Goal: Information Seeking & Learning: Learn about a topic

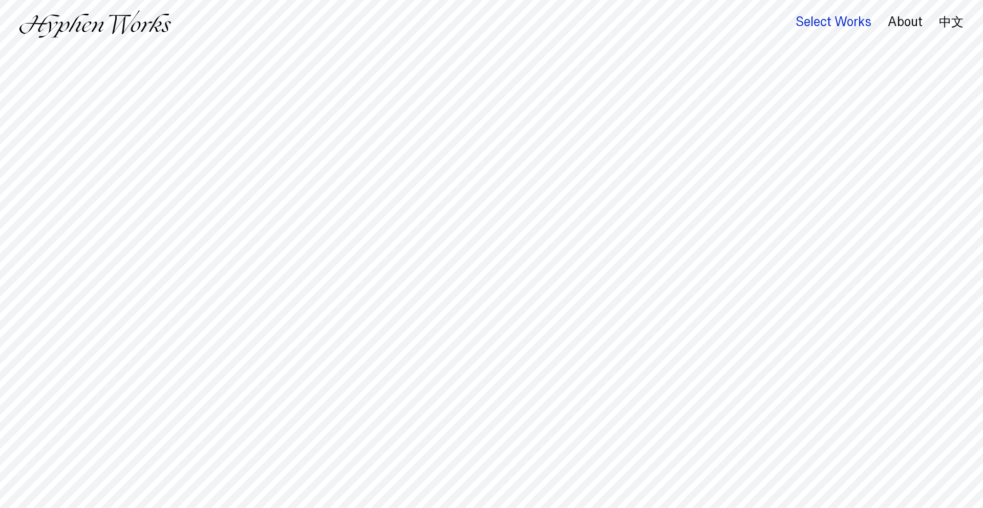
click at [805, 22] on div "Select Works" at bounding box center [834, 22] width 76 height 14
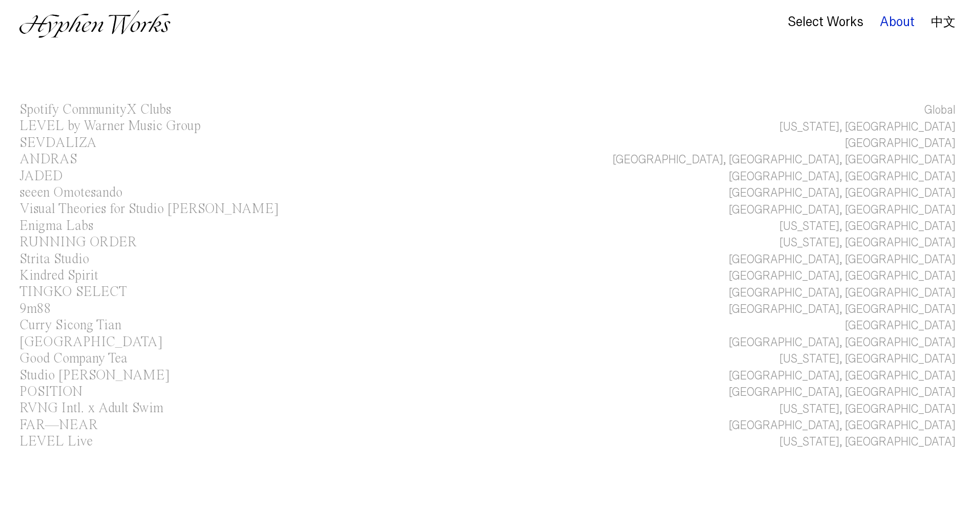
click at [901, 24] on div "About" at bounding box center [897, 22] width 35 height 14
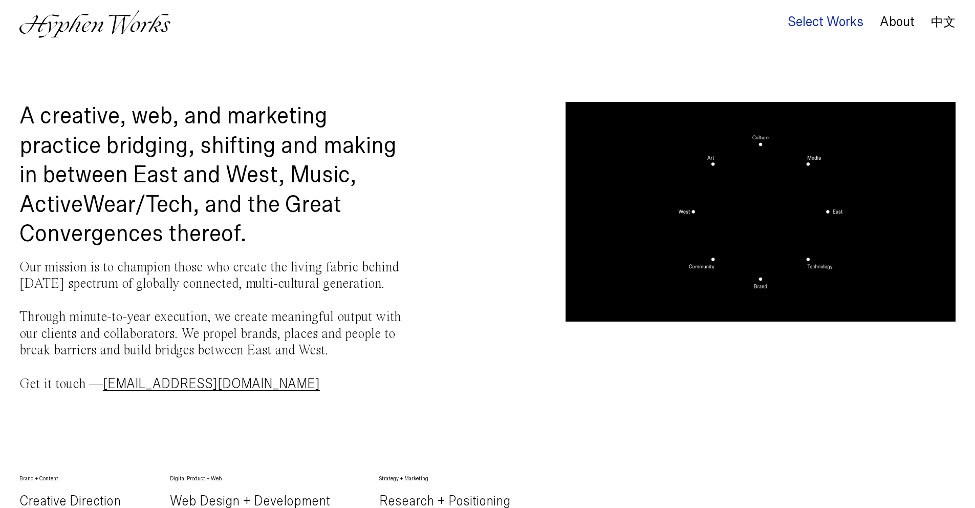
click at [847, 27] on div "Select Works" at bounding box center [826, 22] width 76 height 14
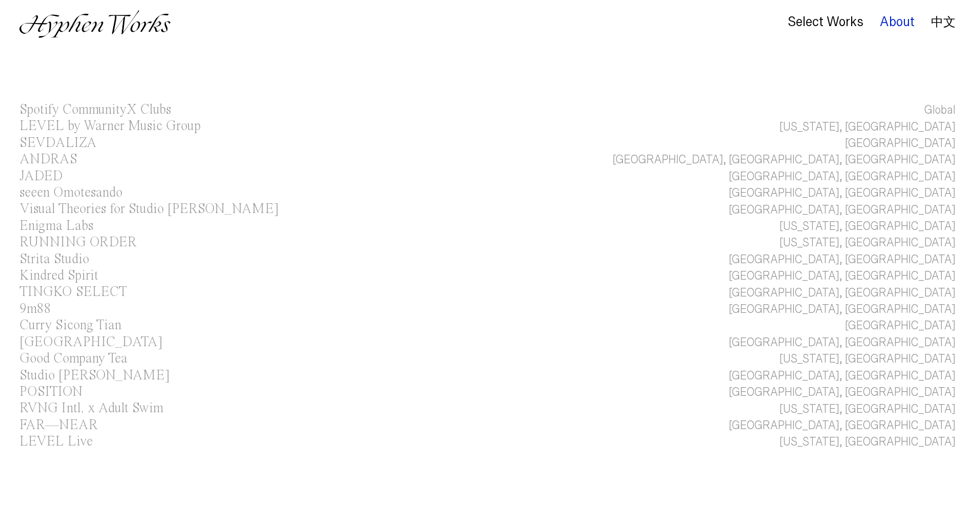
click at [888, 22] on div "About" at bounding box center [897, 22] width 35 height 14
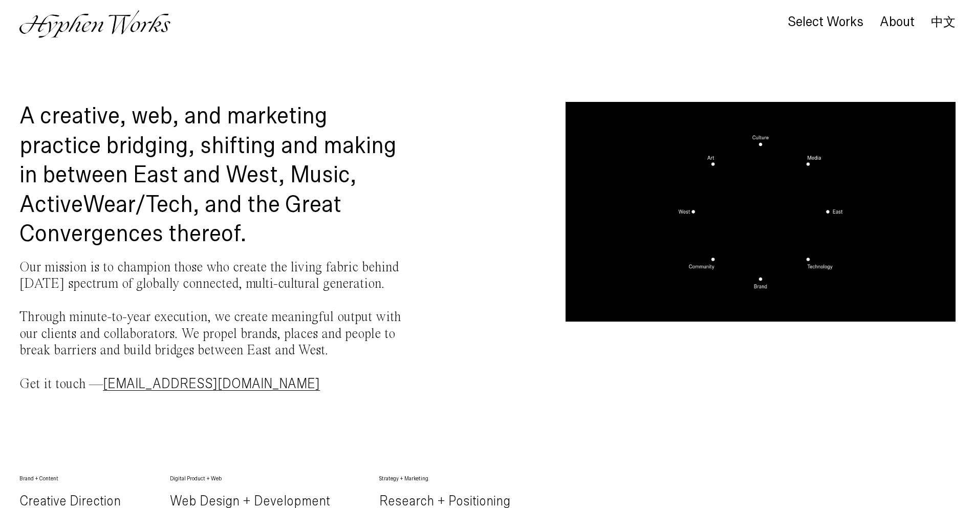
click at [940, 27] on link "中文" at bounding box center [943, 21] width 25 height 11
click at [838, 16] on div "Select Works" at bounding box center [826, 22] width 76 height 14
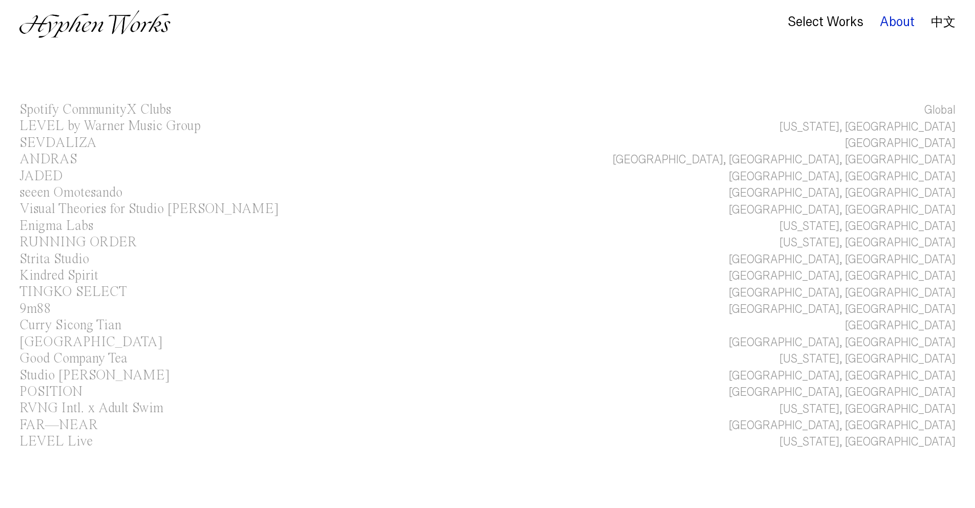
click at [880, 25] on div "About" at bounding box center [897, 22] width 35 height 14
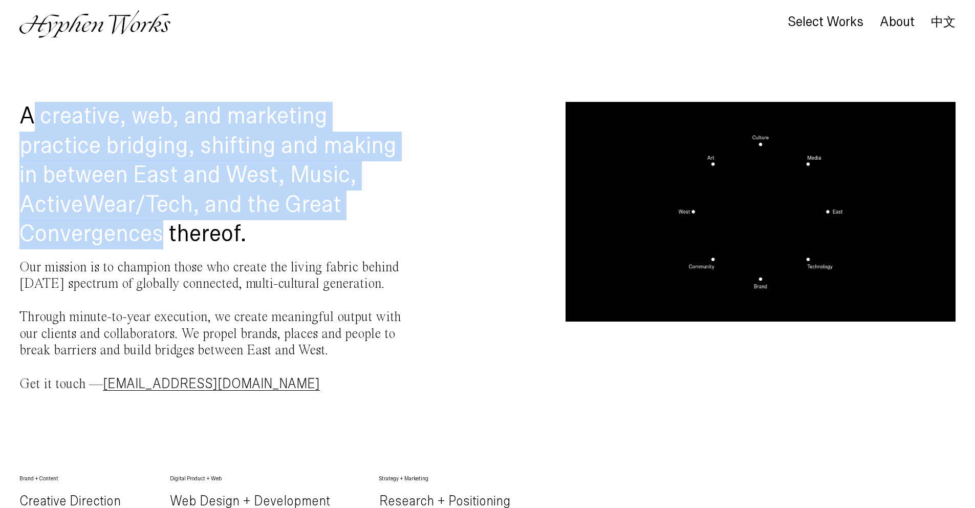
drag, startPoint x: 30, startPoint y: 109, endPoint x: 165, endPoint y: 229, distance: 181.0
click at [165, 229] on h1 "A creative, web, and marketing practice bridging, shifting and making in betwee…" at bounding box center [214, 175] width 390 height 147
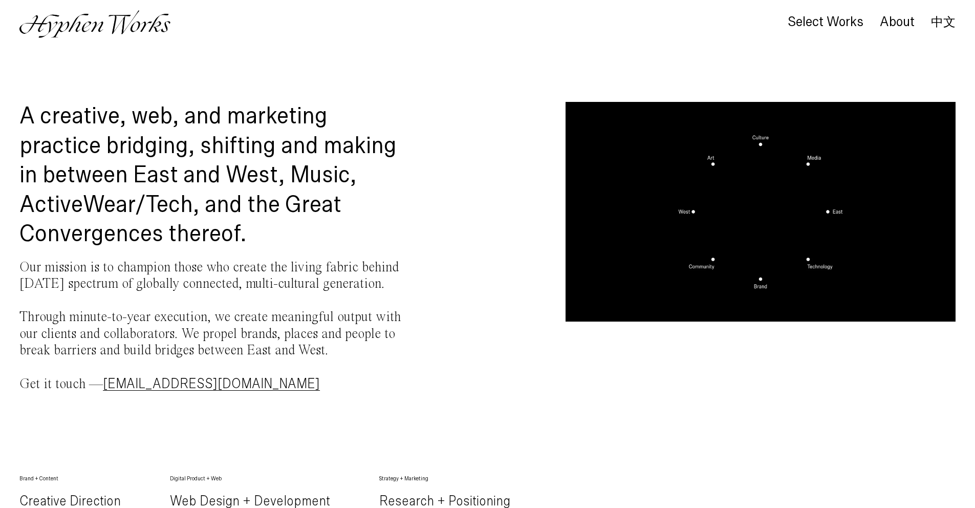
click at [295, 227] on h1 "A creative, web, and marketing practice bridging, shifting and making in betwee…" at bounding box center [214, 175] width 390 height 147
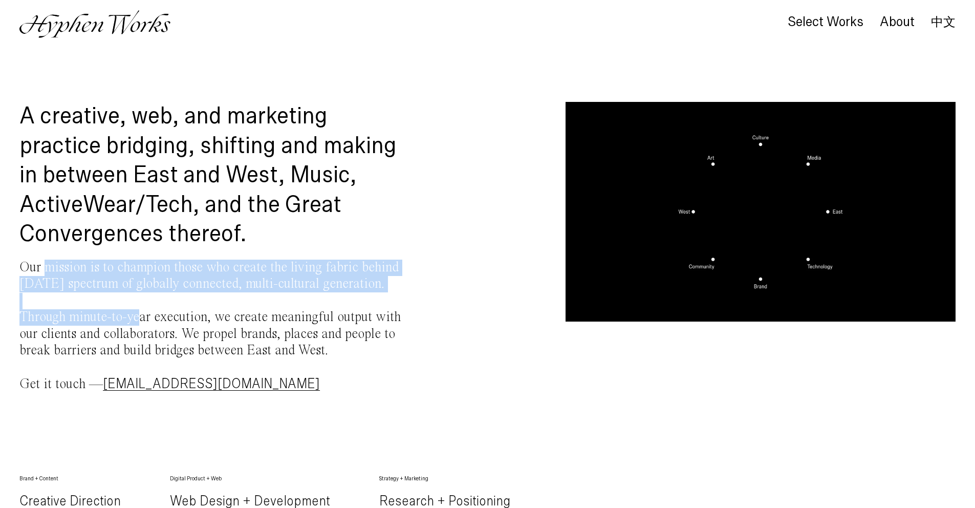
drag, startPoint x: 47, startPoint y: 266, endPoint x: 142, endPoint y: 321, distance: 109.9
click at [142, 321] on p "Our mission is to champion those who create the living fabric behind [DATE] spe…" at bounding box center [214, 326] width 390 height 133
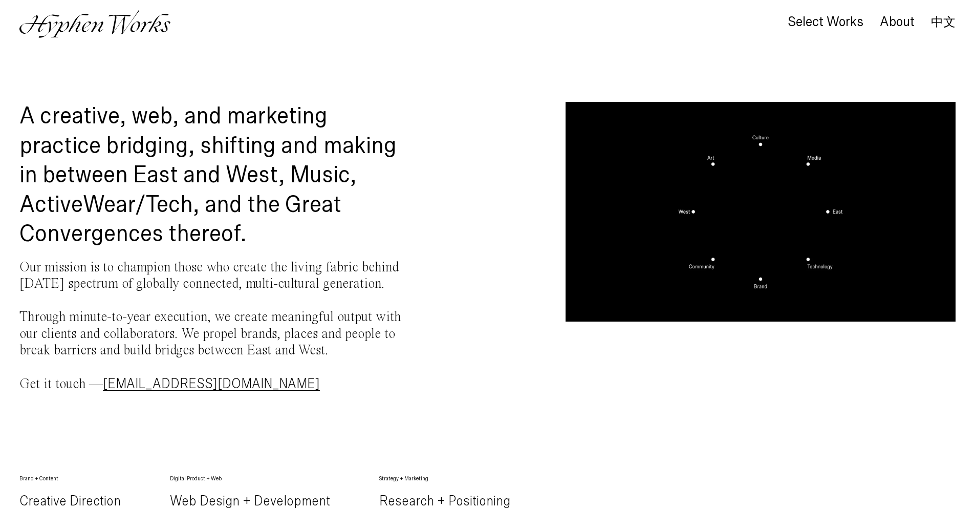
click at [227, 317] on p "Our mission is to champion those who create the living fabric behind [DATE] spe…" at bounding box center [214, 326] width 390 height 133
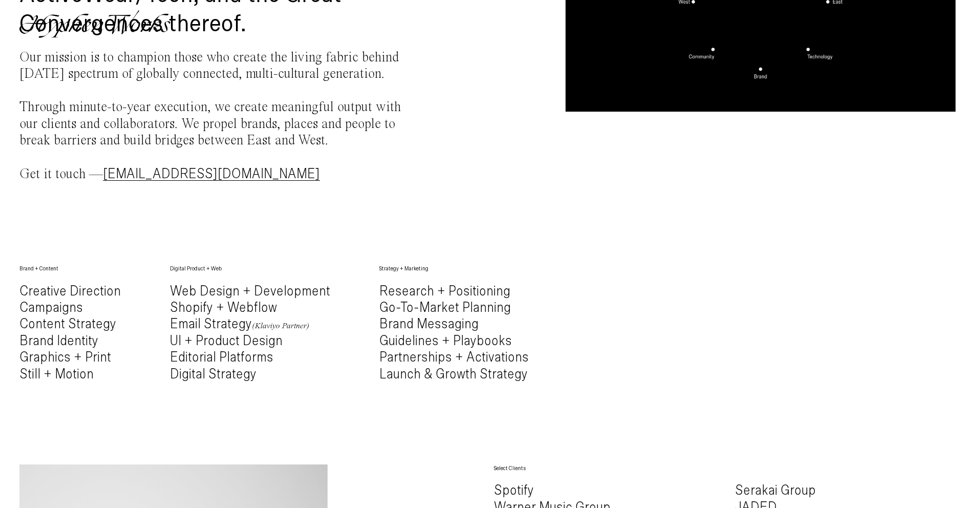
scroll to position [210, 0]
drag, startPoint x: 386, startPoint y: 307, endPoint x: 508, endPoint y: 313, distance: 122.5
click at [508, 313] on h4 "Research + Positioning Go-To-Market Planning Brand Messaging Guidelines + Playb…" at bounding box center [454, 332] width 150 height 99
click at [509, 312] on h4 "Research + Positioning Go-To-Market Planning Brand Messaging Guidelines + Playb…" at bounding box center [454, 332] width 150 height 99
drag, startPoint x: 509, startPoint y: 310, endPoint x: 366, endPoint y: 315, distance: 144.0
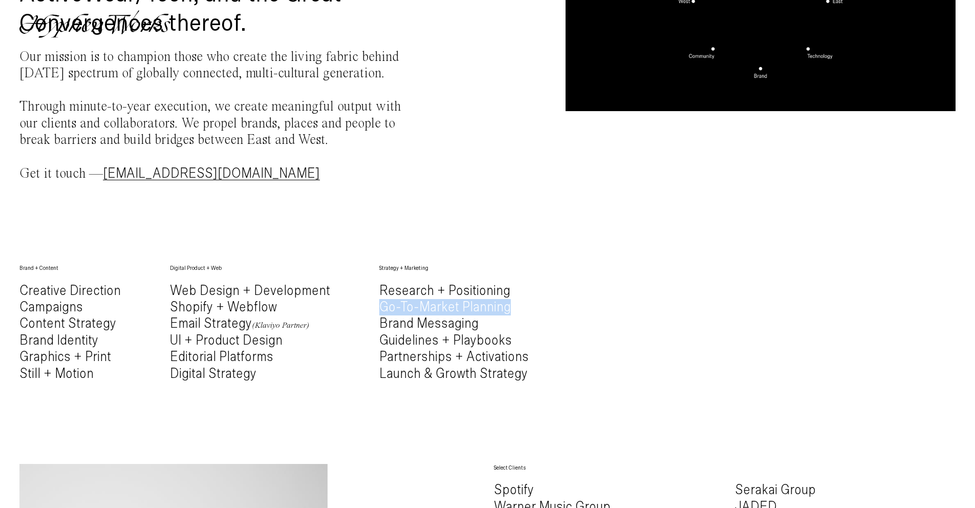
click at [366, 315] on div "Brand + Content Creative Direction Campaigns Content Strategy Brand Identity Gr…" at bounding box center [487, 331] width 937 height 134
click at [379, 313] on h4 "Research + Positioning Go-To-Market Planning Brand Messaging Guidelines + Playb…" at bounding box center [454, 332] width 150 height 99
click at [379, 312] on h4 "Research + Positioning Go-To-Market Planning Brand Messaging Guidelines + Playb…" at bounding box center [454, 332] width 150 height 99
click at [379, 311] on h4 "Research + Positioning Go-To-Market Planning Brand Messaging Guidelines + Playb…" at bounding box center [454, 332] width 150 height 99
click at [6, 305] on div "A creative, web, and marketing practice bridging, shifting and making in betwee…" at bounding box center [487, 515] width 975 height 1248
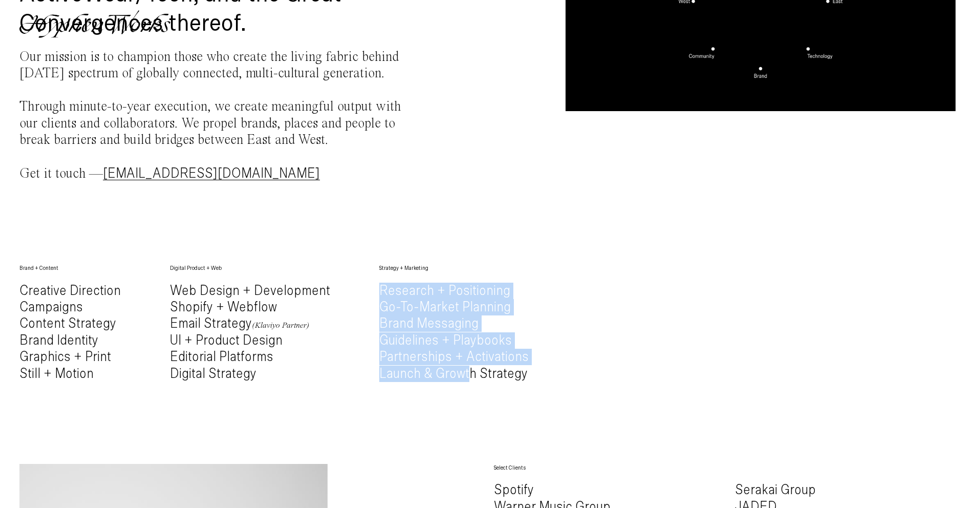
drag, startPoint x: 366, startPoint y: 298, endPoint x: 496, endPoint y: 355, distance: 141.9
click at [461, 368] on div "Brand + Content Creative Direction Campaigns Content Strategy Brand Identity Gr…" at bounding box center [487, 331] width 937 height 134
click at [505, 352] on h4 "Research + Positioning Go-To-Market Planning Brand Messaging Guidelines + Playb…" at bounding box center [454, 332] width 150 height 99
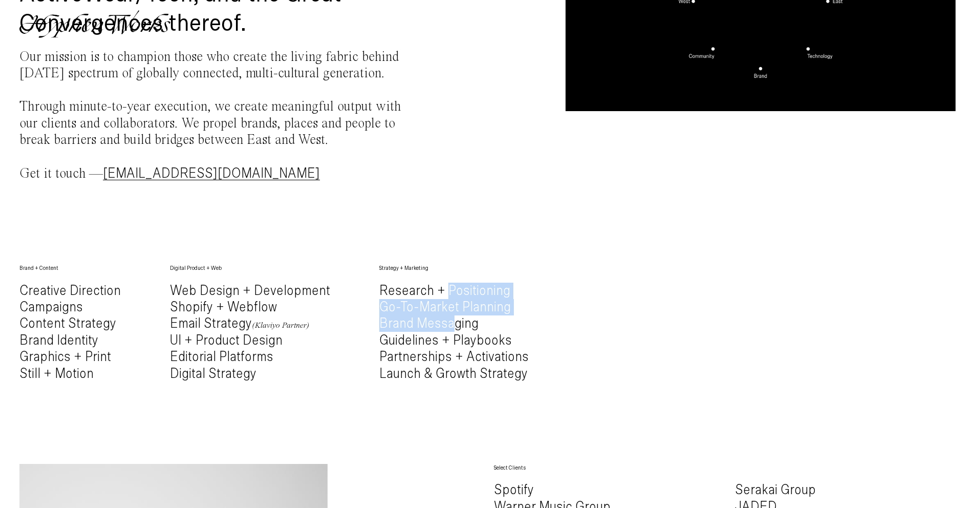
drag, startPoint x: 439, startPoint y: 288, endPoint x: 442, endPoint y: 325, distance: 37.0
click at [442, 325] on h4 "Research + Positioning Go-To-Market Planning Brand Messaging Guidelines + Playb…" at bounding box center [454, 332] width 150 height 99
click at [461, 306] on h4 "Research + Positioning Go-To-Market Planning Brand Messaging Guidelines + Playb…" at bounding box center [454, 332] width 150 height 99
drag, startPoint x: 388, startPoint y: 295, endPoint x: 396, endPoint y: 327, distance: 33.4
click at [396, 327] on h4 "Research + Positioning Go-To-Market Planning Brand Messaging Guidelines + Playb…" at bounding box center [454, 332] width 150 height 99
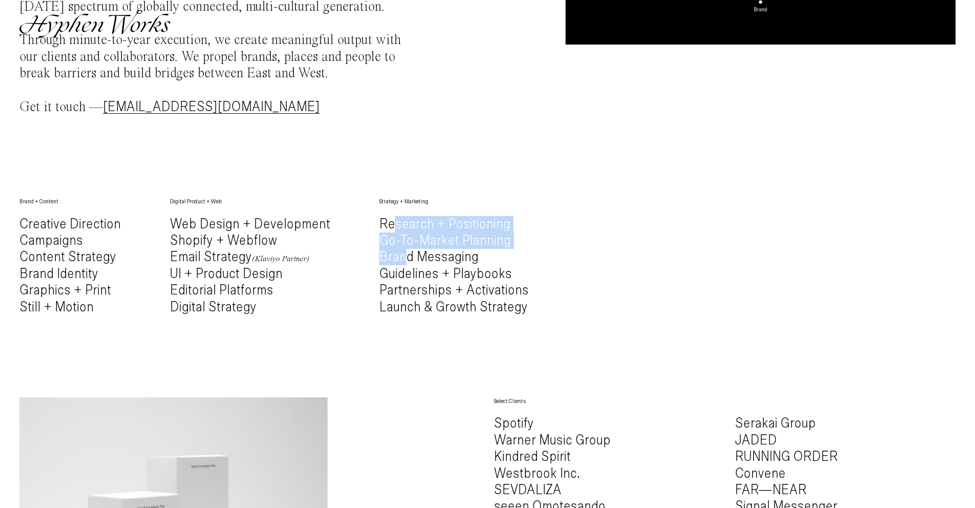
scroll to position [308, 0]
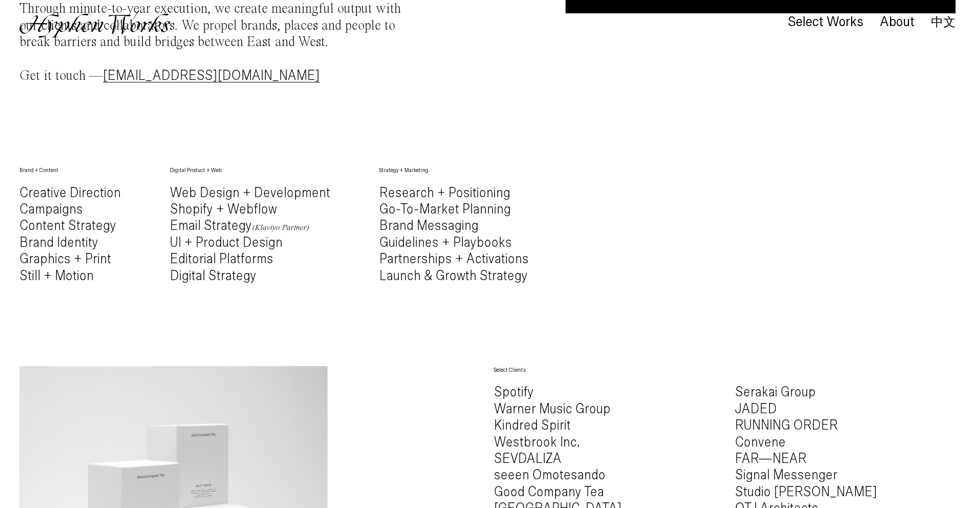
click at [440, 291] on div "Strategy + Marketing Research + Positioning Go-To-Market Planning Brand Messagi…" at bounding box center [454, 233] width 150 height 134
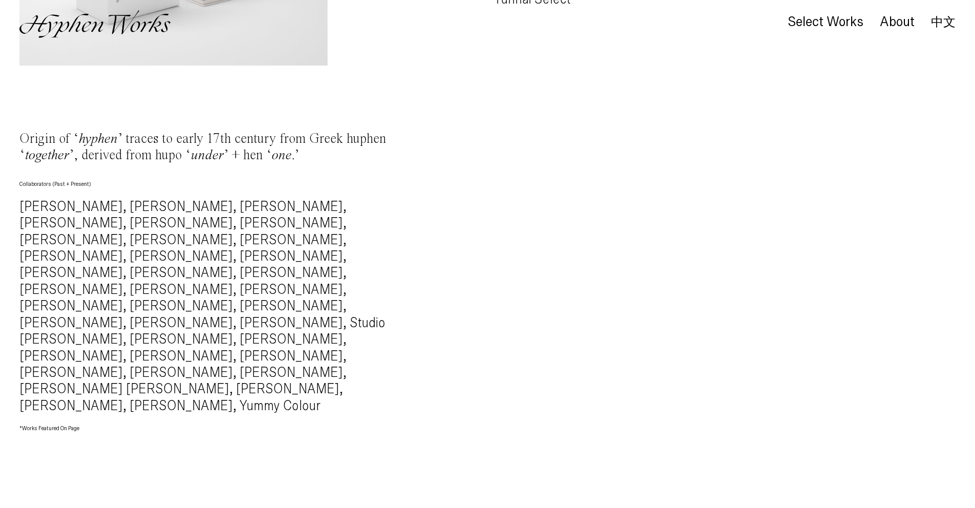
scroll to position [920, 0]
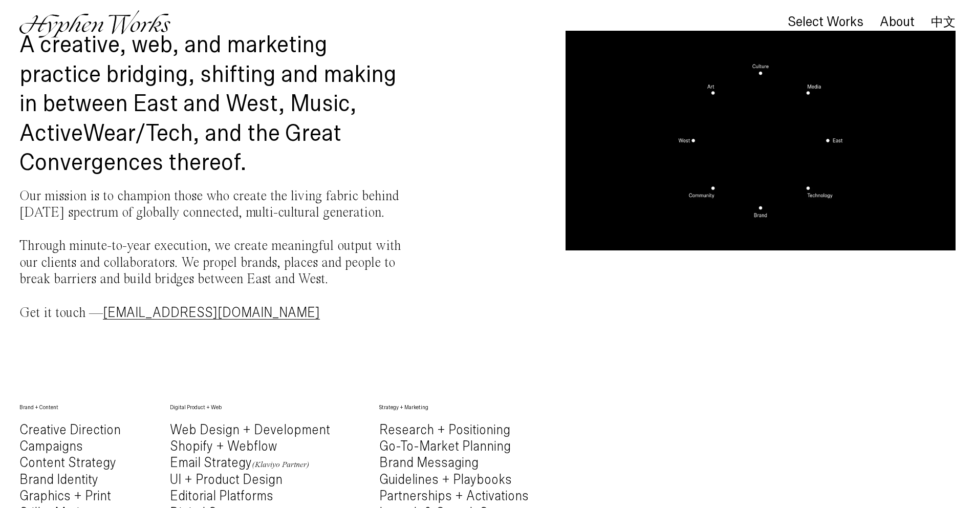
scroll to position [0, 0]
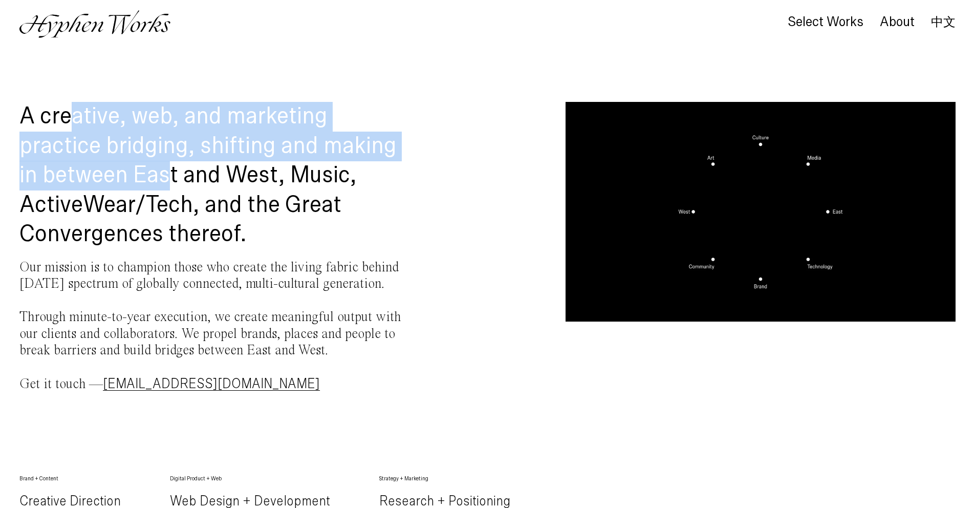
drag, startPoint x: 68, startPoint y: 117, endPoint x: 172, endPoint y: 184, distance: 124.0
click at [171, 184] on h1 "A creative, web, and marketing practice bridging, shifting and making in betwee…" at bounding box center [214, 175] width 390 height 147
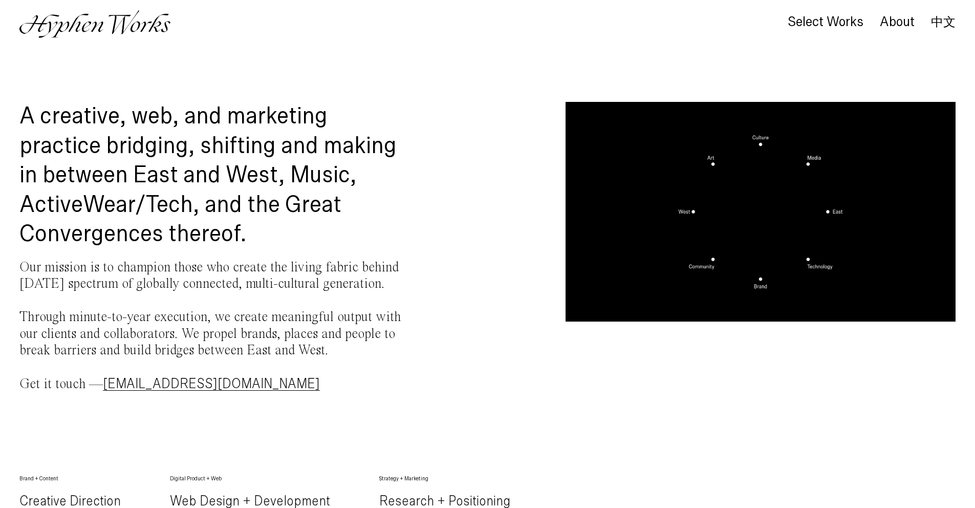
click at [254, 181] on h1 "A creative, web, and marketing practice bridging, shifting and making in betwee…" at bounding box center [214, 175] width 390 height 147
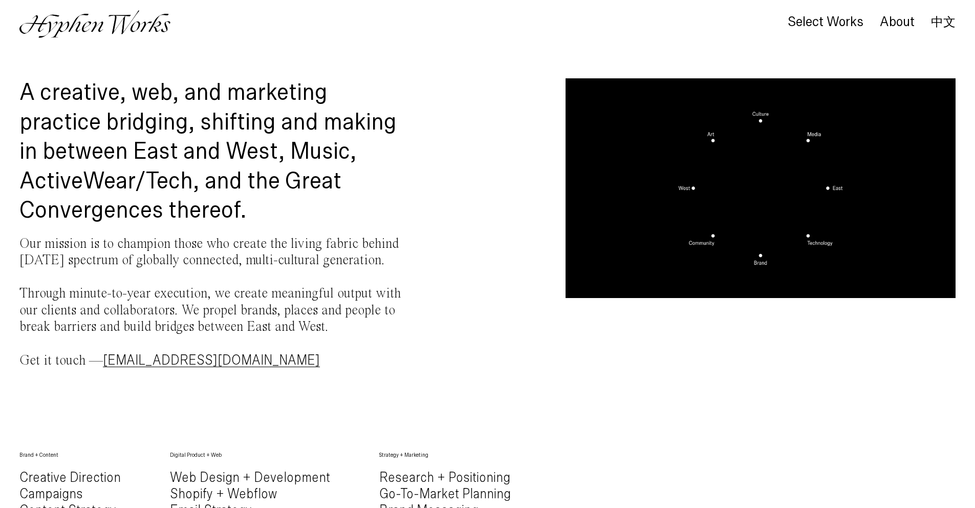
scroll to position [14, 0]
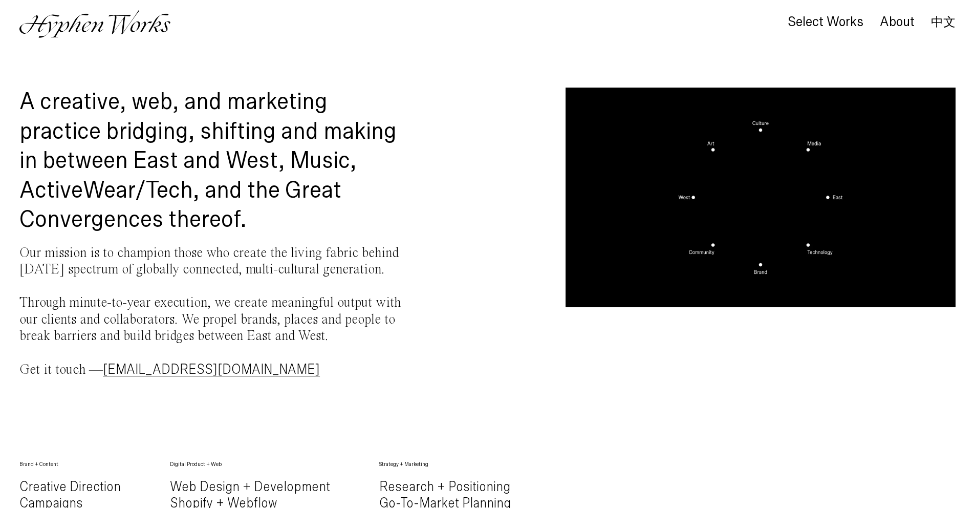
click at [185, 192] on h1 "A creative, web, and marketing practice bridging, shifting and making in betwee…" at bounding box center [214, 161] width 390 height 147
click at [190, 190] on h1 "A creative, web, and marketing practice bridging, shifting and making in betwee…" at bounding box center [214, 161] width 390 height 147
click at [182, 189] on h1 "A creative, web, and marketing practice bridging, shifting and making in betwee…" at bounding box center [214, 161] width 390 height 147
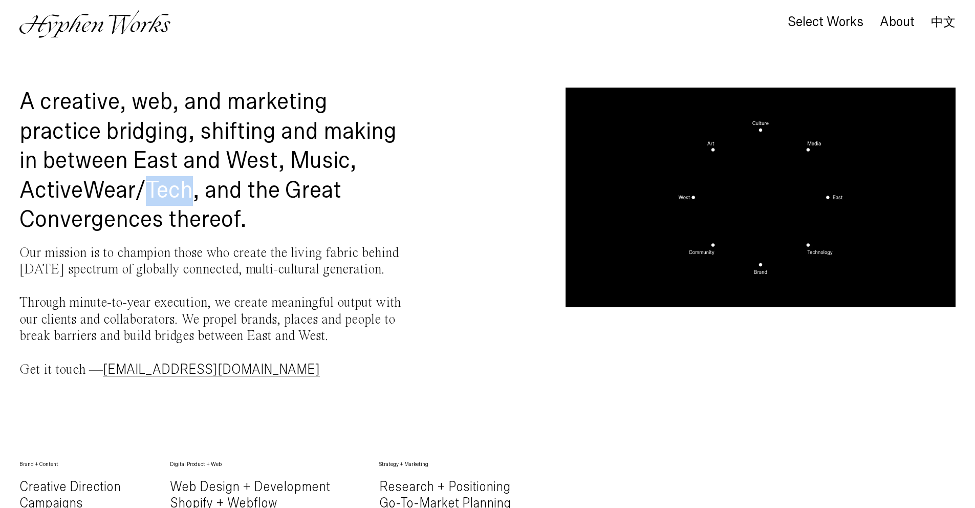
click at [182, 189] on h1 "A creative, web, and marketing practice bridging, shifting and making in betwee…" at bounding box center [214, 161] width 390 height 147
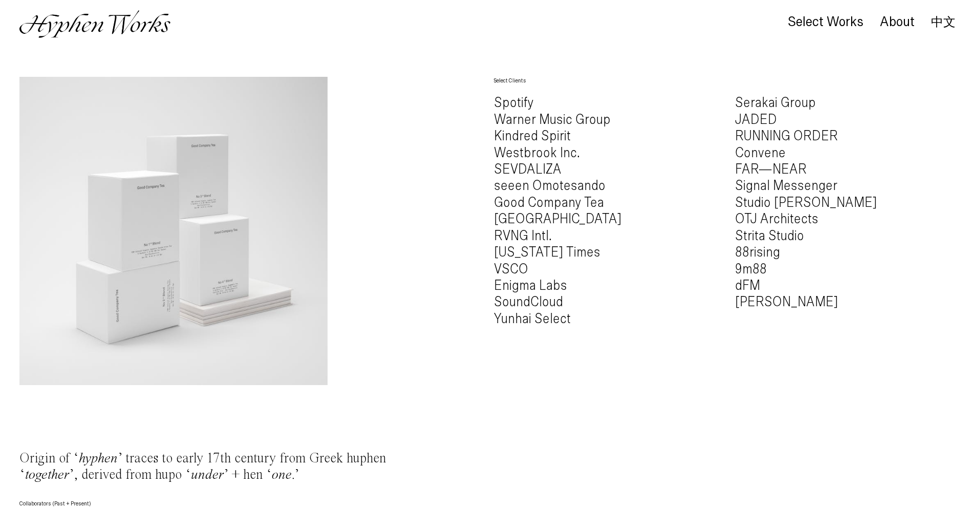
scroll to position [920, 0]
